Goal: Book appointment/travel/reservation

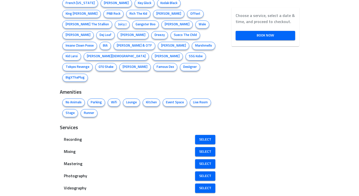
scroll to position [320, 0]
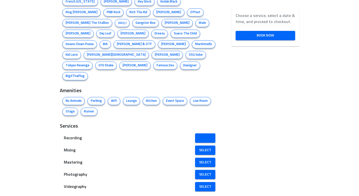
click at [200, 133] on link "Select" at bounding box center [205, 137] width 20 height 9
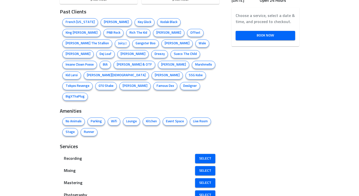
scroll to position [300, 0]
click at [94, 118] on span "Parking" at bounding box center [96, 120] width 17 height 5
click at [206, 155] on span "Select" at bounding box center [205, 158] width 12 height 6
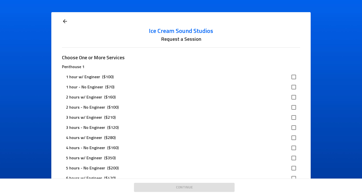
click at [65, 21] on icon at bounding box center [65, 21] width 6 height 6
